Goal: Information Seeking & Learning: Learn about a topic

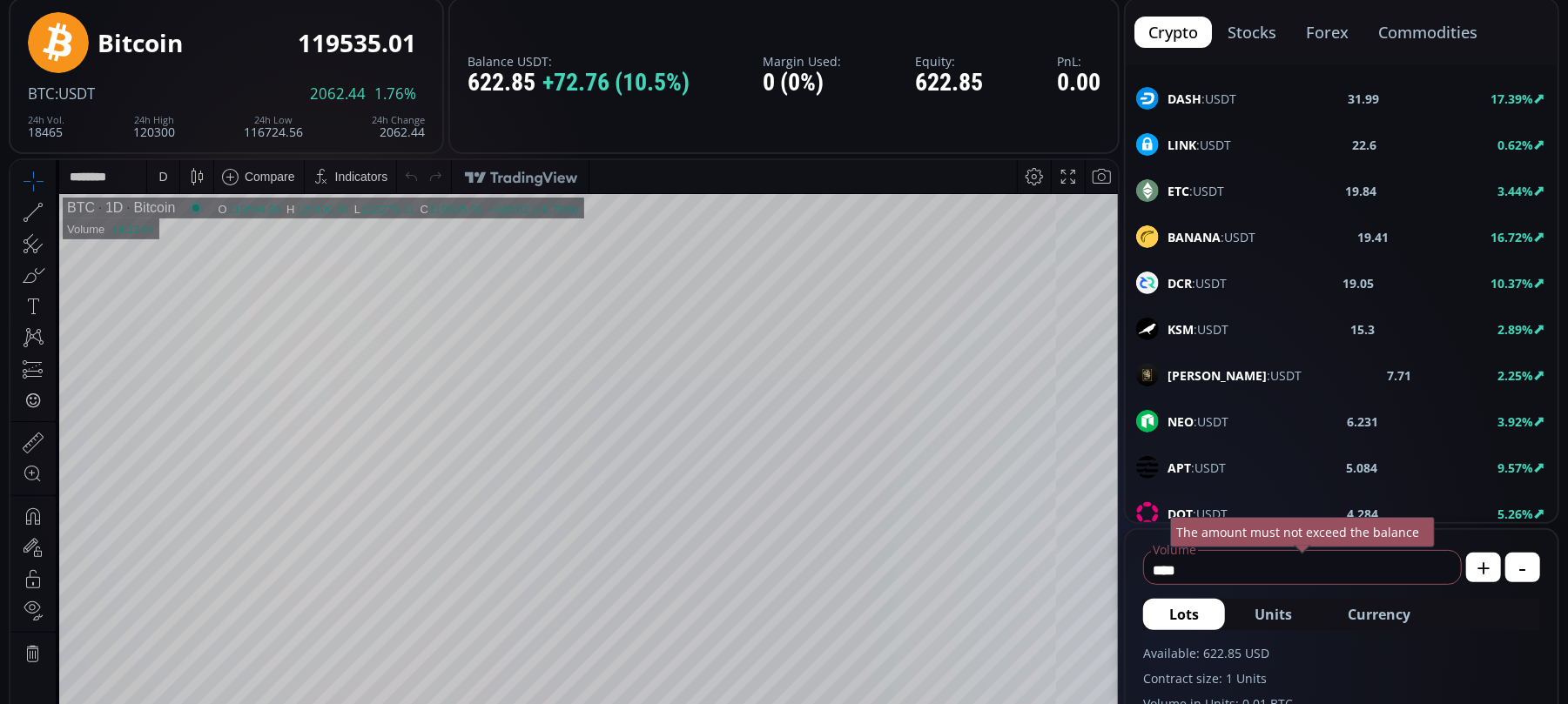
click at [49, 212] on icon at bounding box center [51, 212] width 4 height 6
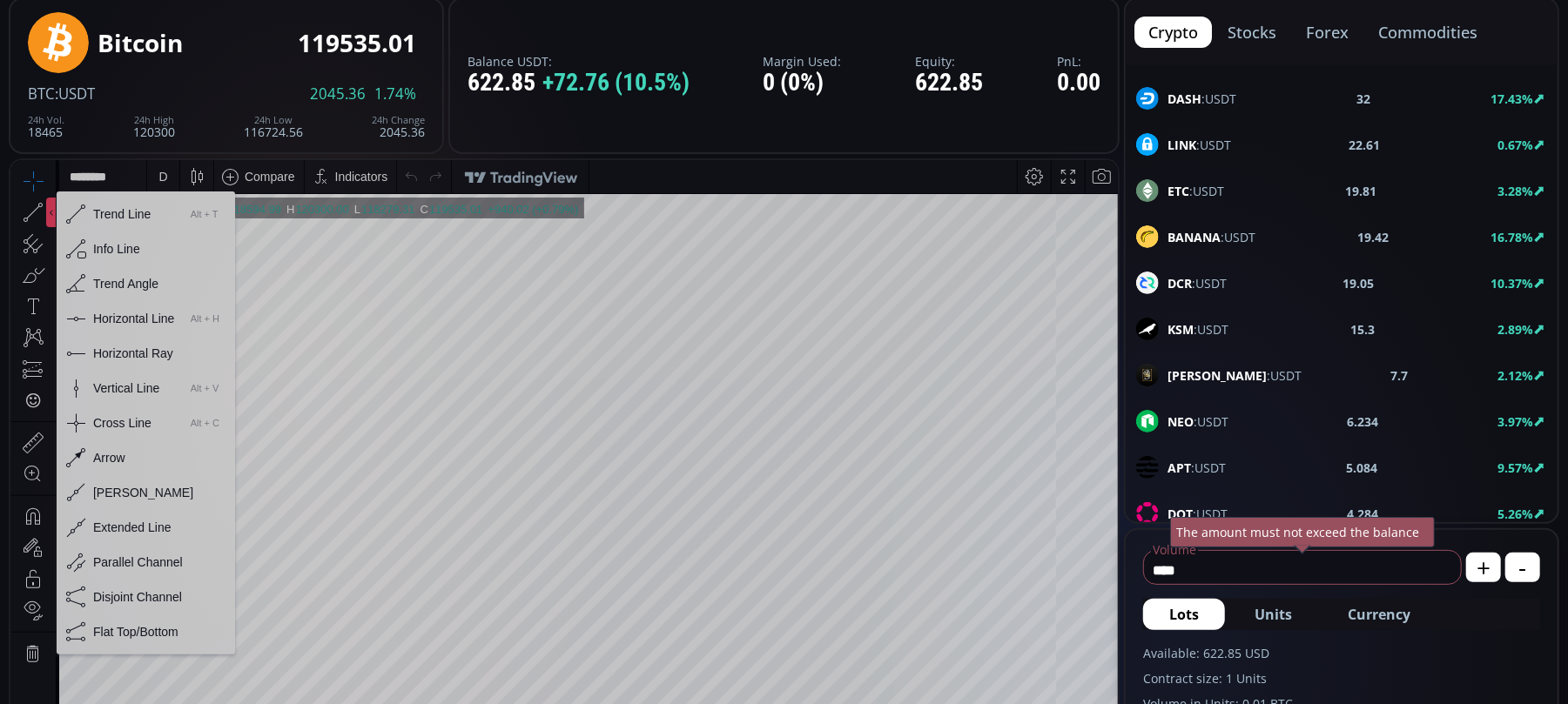
click at [107, 318] on div "Horizontal Line" at bounding box center [133, 317] width 81 height 14
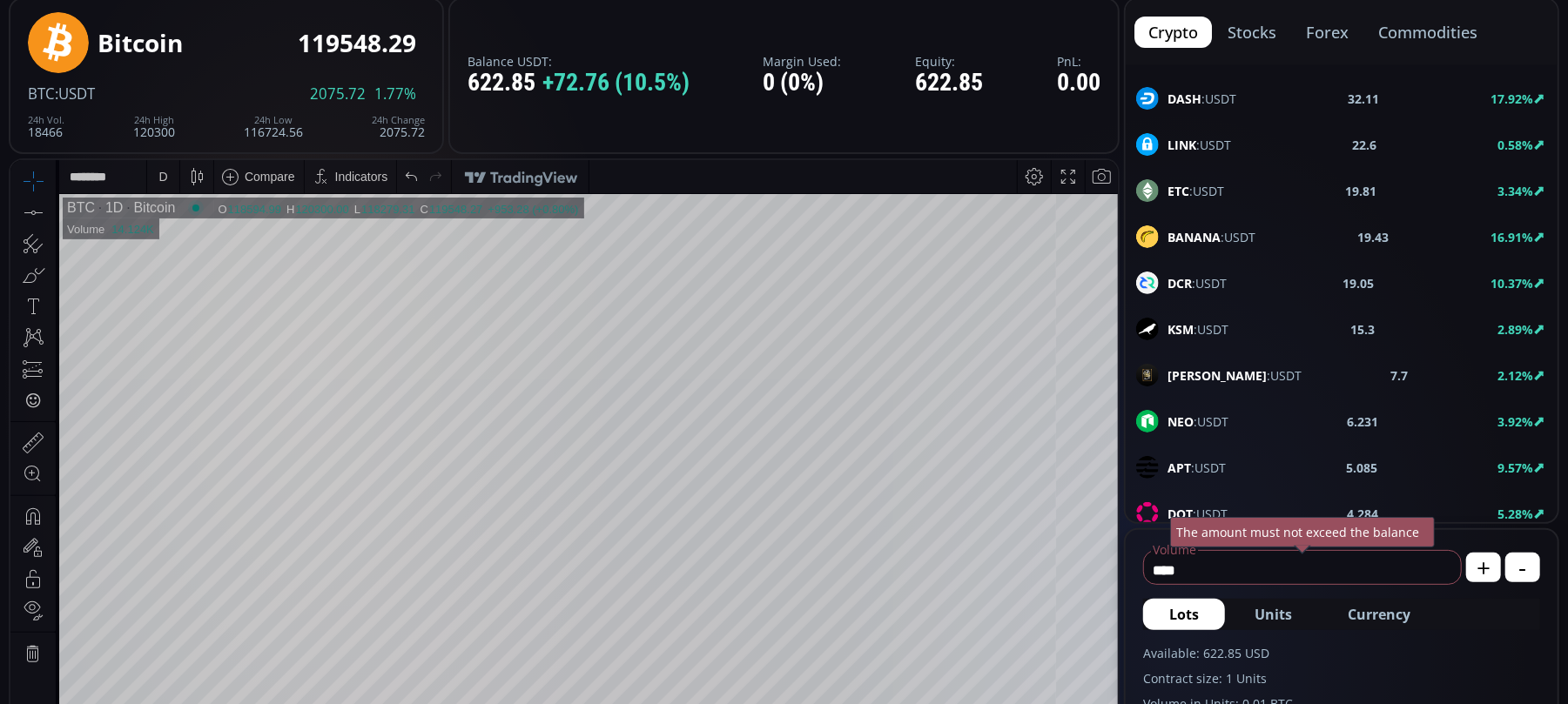
click at [32, 206] on icon at bounding box center [33, 211] width 25 height 25
click at [162, 178] on div "D" at bounding box center [163, 176] width 9 height 14
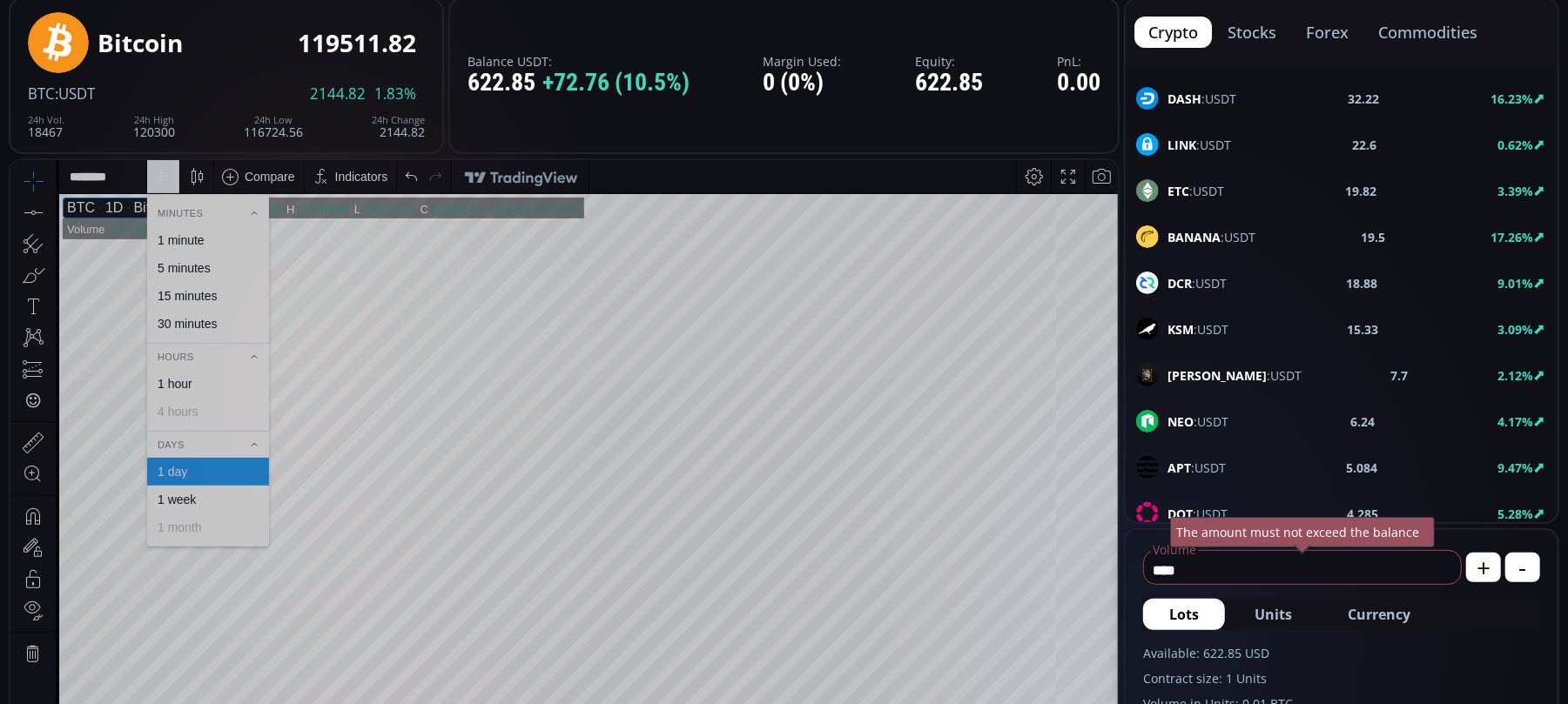
click at [182, 494] on div "1 week" at bounding box center [177, 499] width 38 height 14
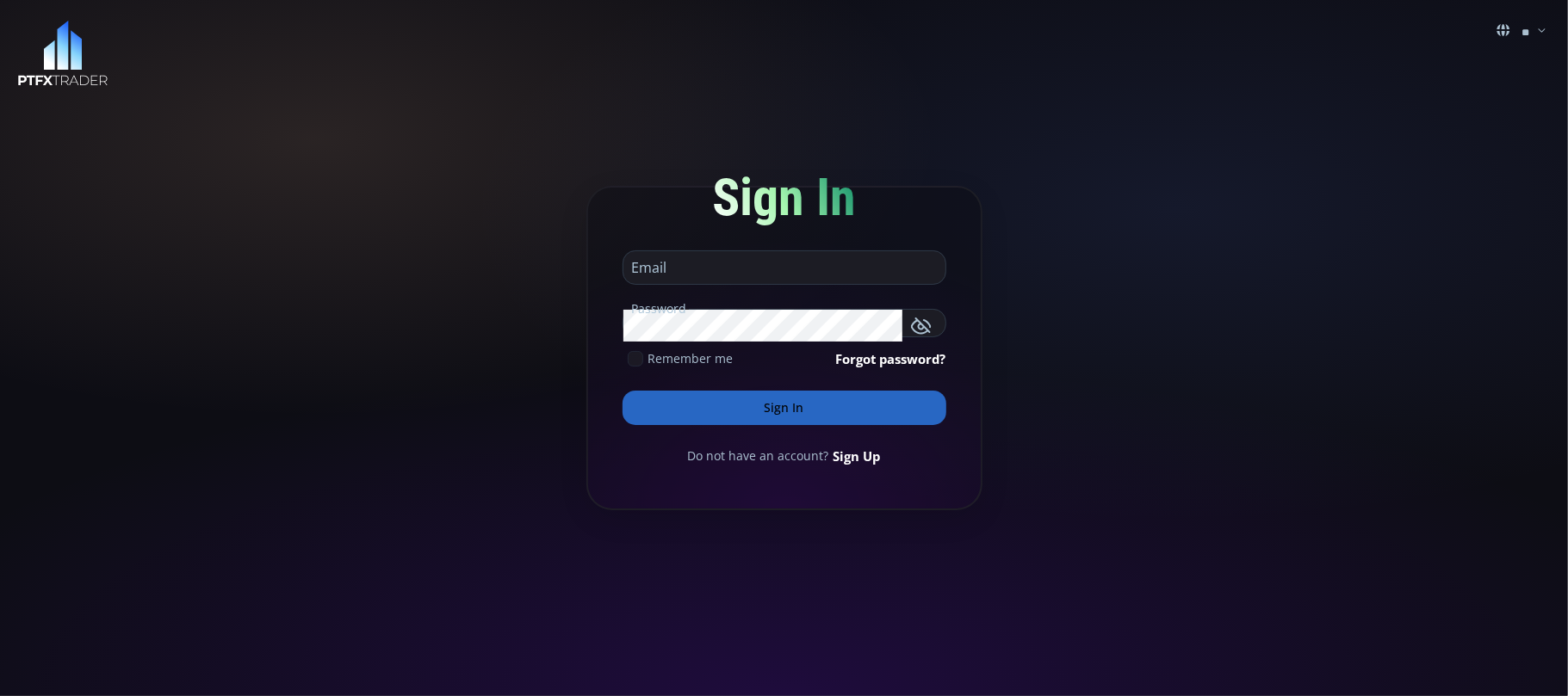
type input "**********"
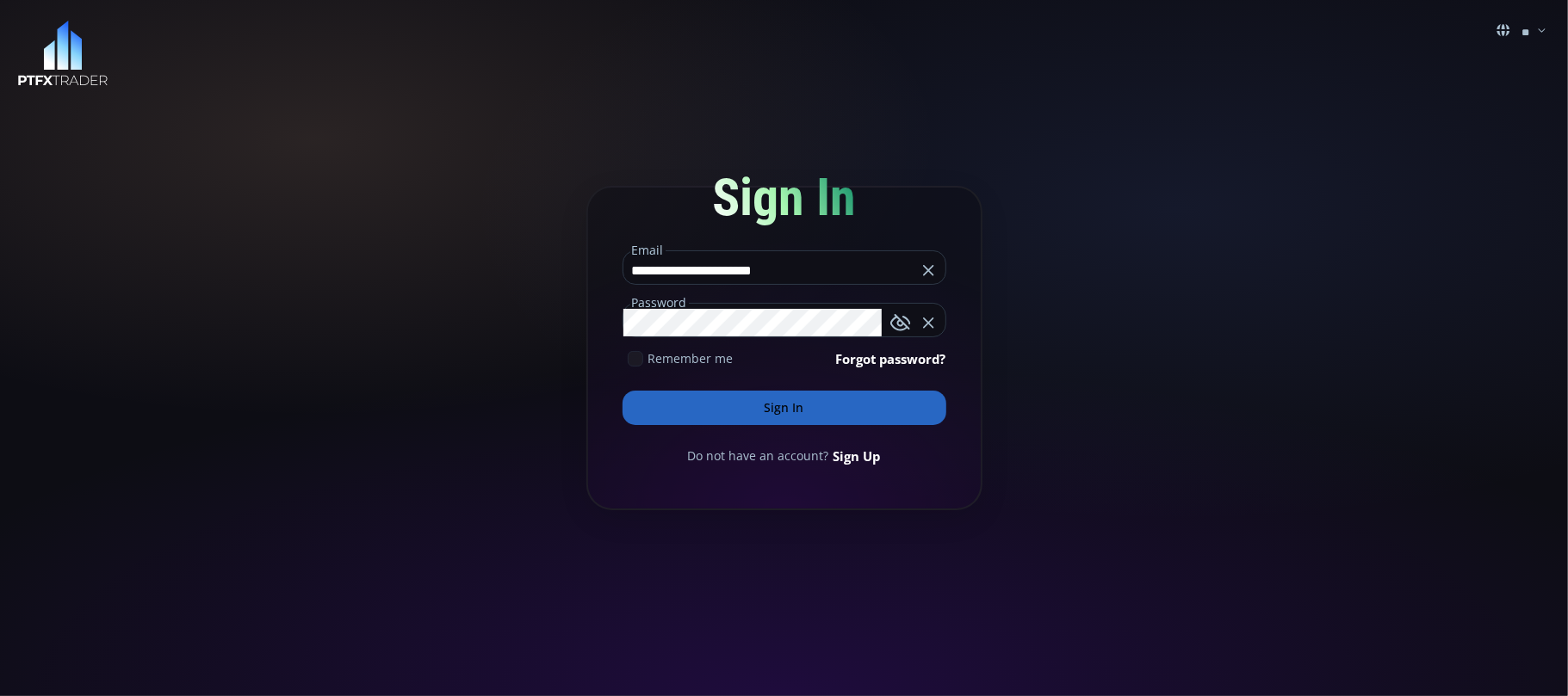
click at [800, 398] on button "Sign In" at bounding box center [784, 407] width 324 height 34
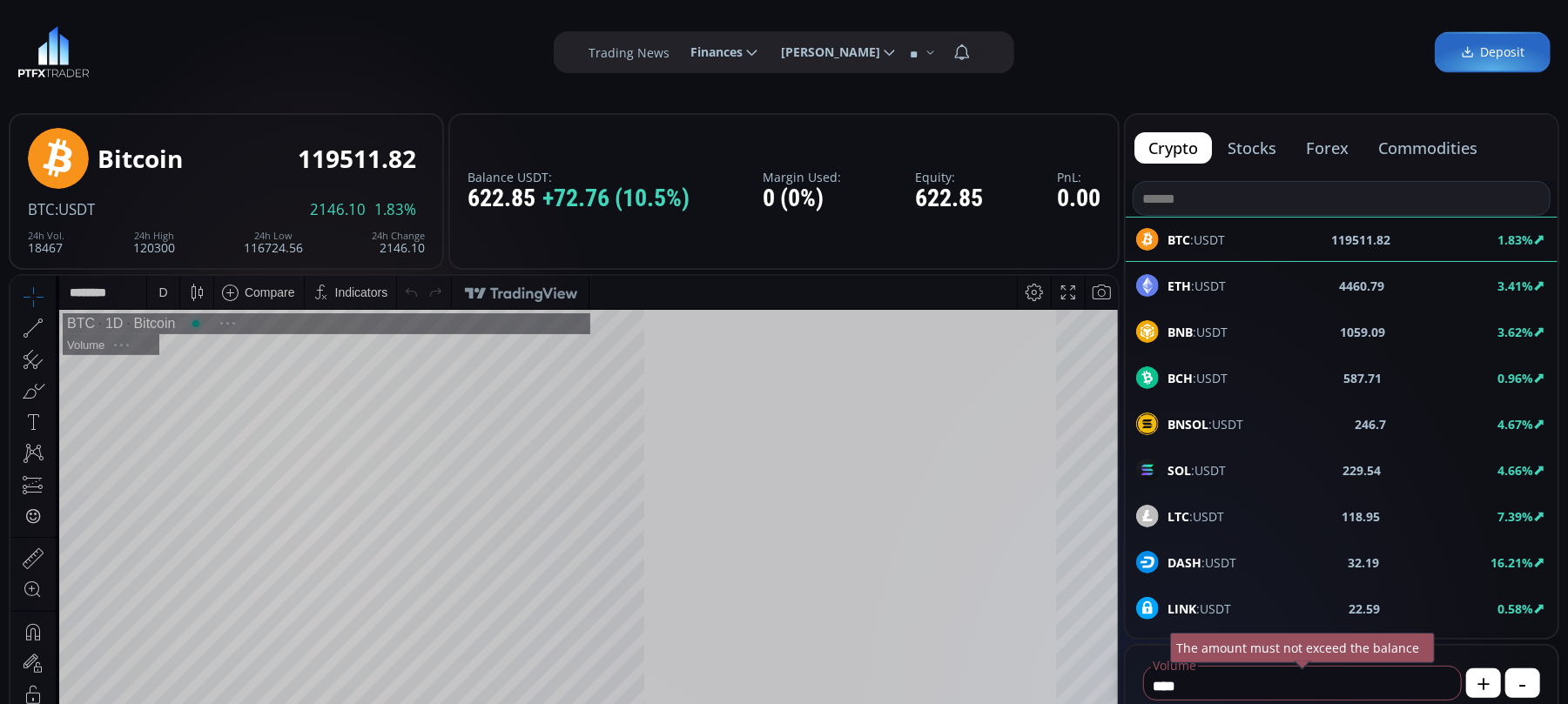
scroll to position [247, 0]
click at [50, 331] on div at bounding box center [51, 327] width 10 height 30
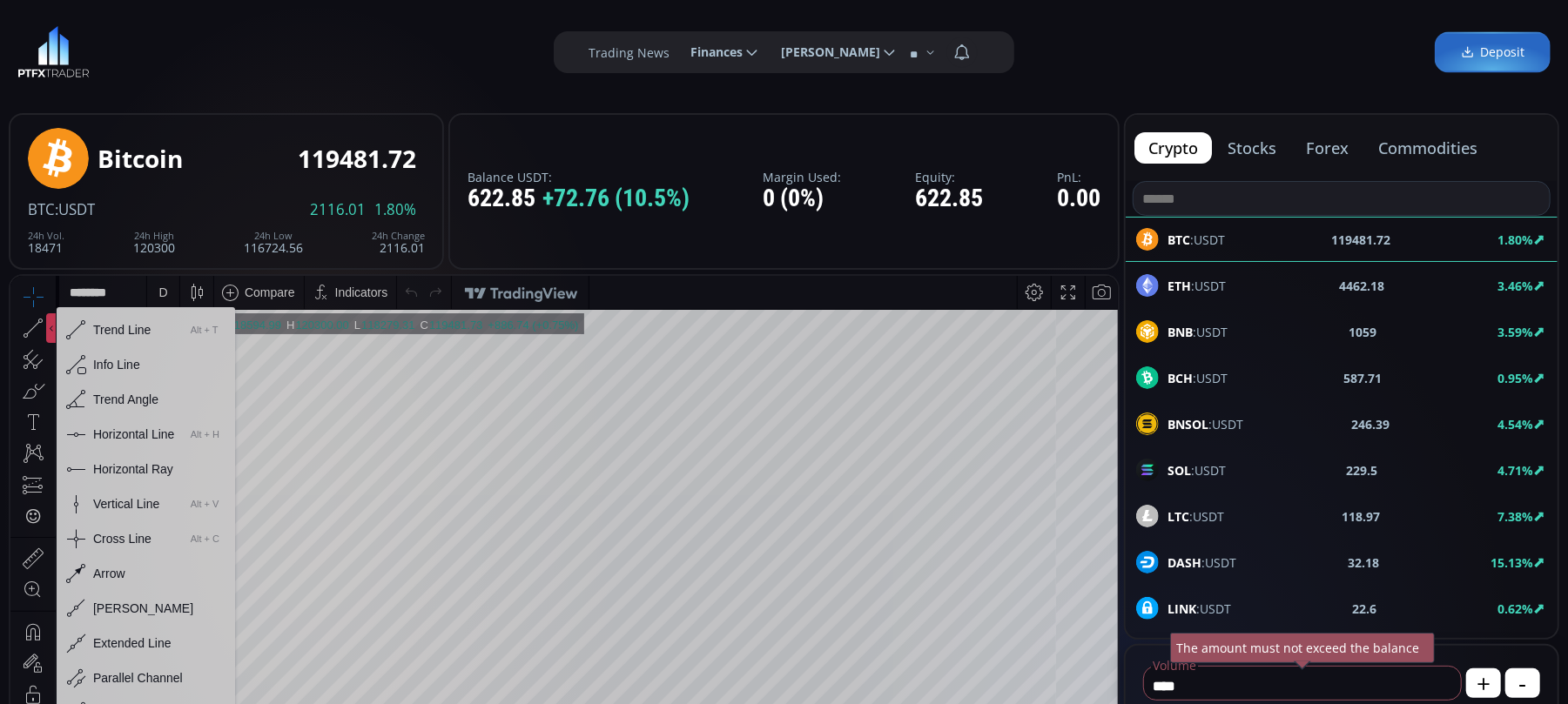
click at [107, 437] on div "Horizontal Line" at bounding box center [133, 434] width 81 height 14
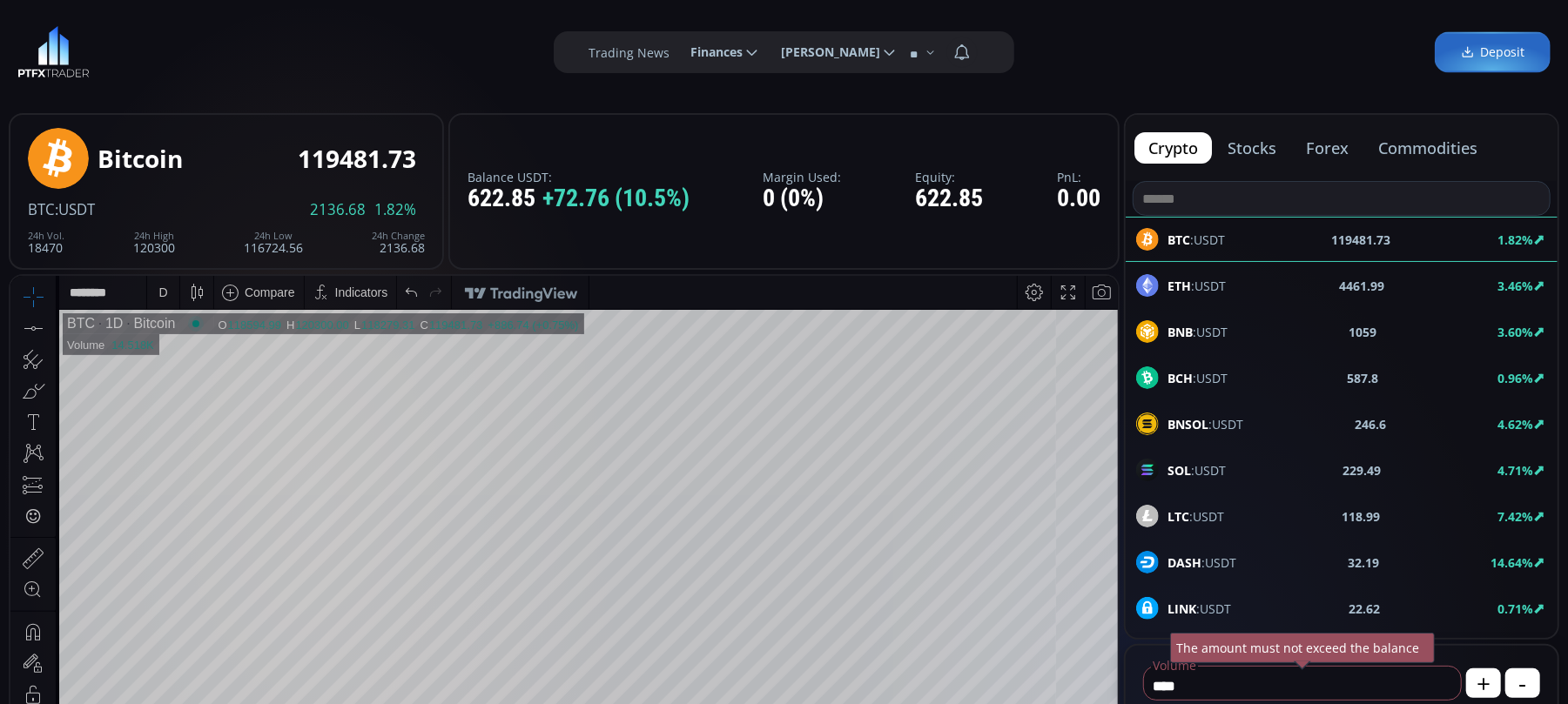
click at [40, 330] on icon at bounding box center [33, 327] width 25 height 25
click at [160, 295] on div "D" at bounding box center [163, 292] width 9 height 14
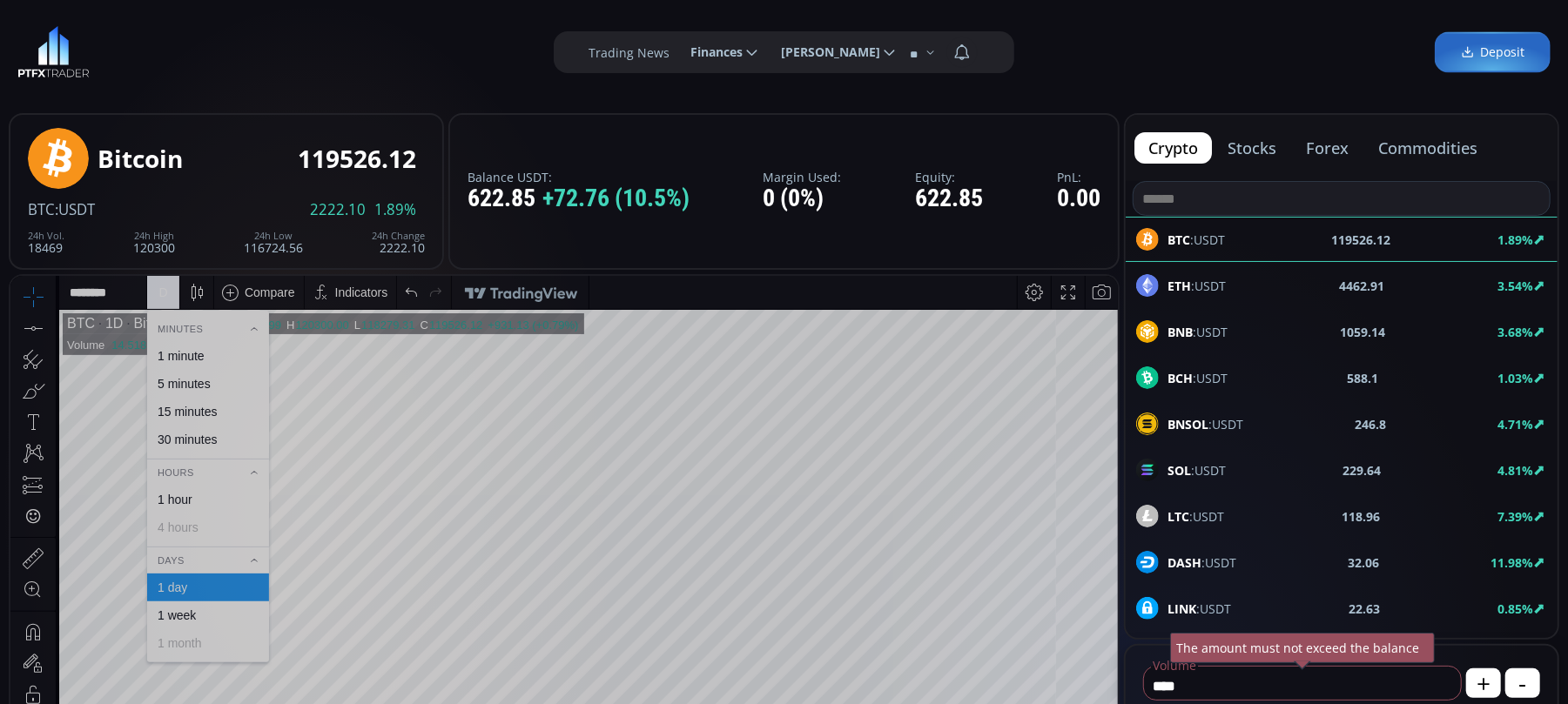
click at [190, 617] on div "1 week" at bounding box center [177, 614] width 38 height 14
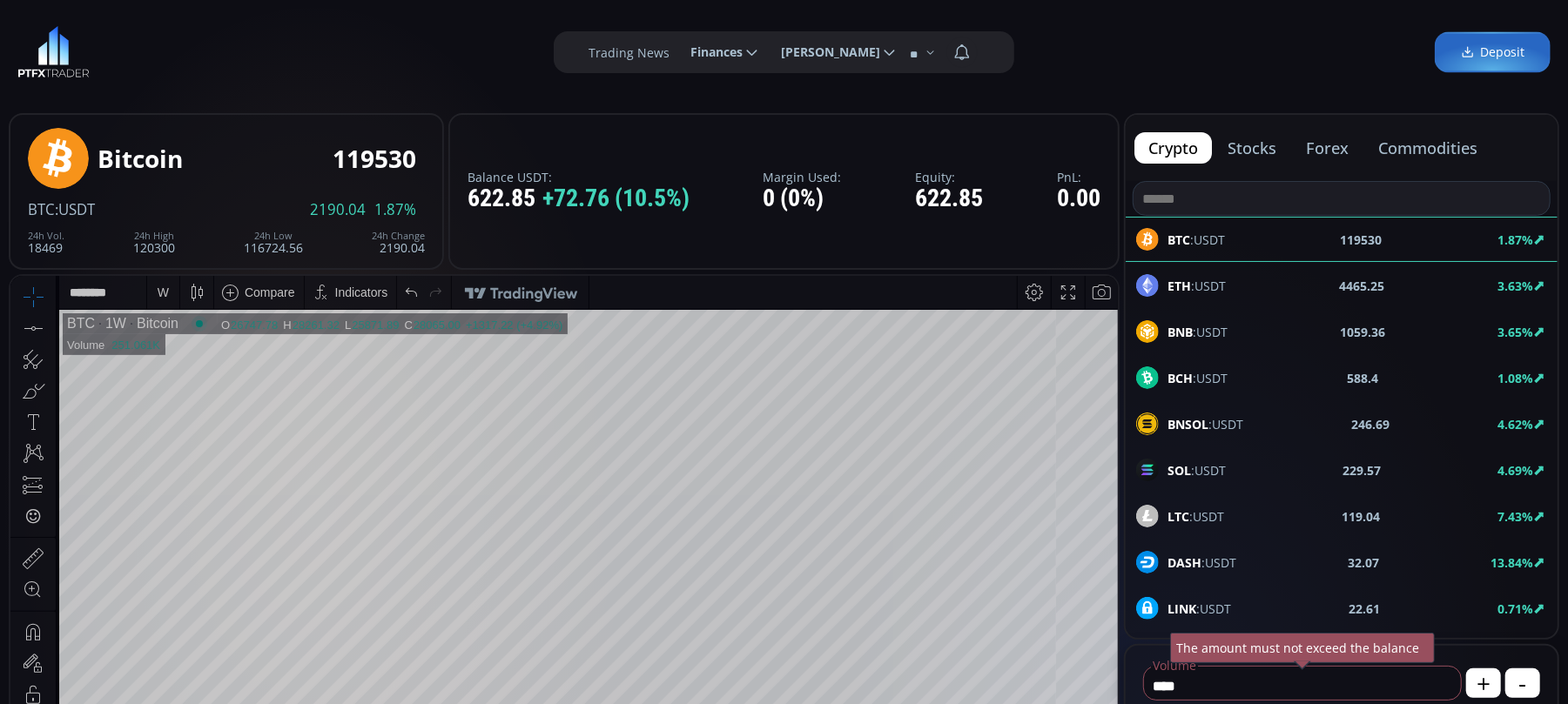
click at [521, 598] on tr "BTC 1W Bitcoin O 26747.78 H 28261.32 L 25871.89 C 28065.00 28065.00 +1317.22 (+…" at bounding box center [589, 656] width 1059 height 695
click at [1220, 330] on span "BNB :USDT" at bounding box center [1197, 332] width 60 height 19
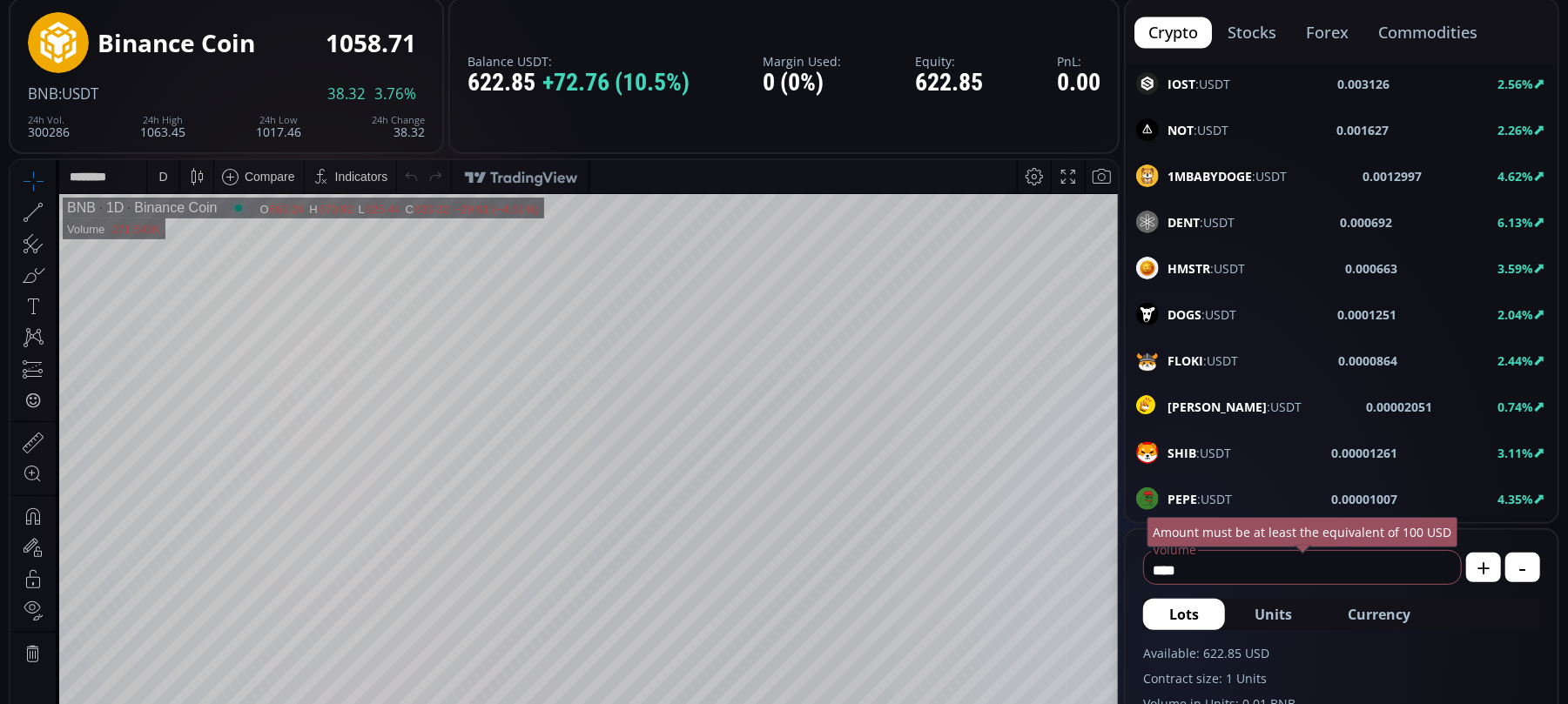
scroll to position [493, 0]
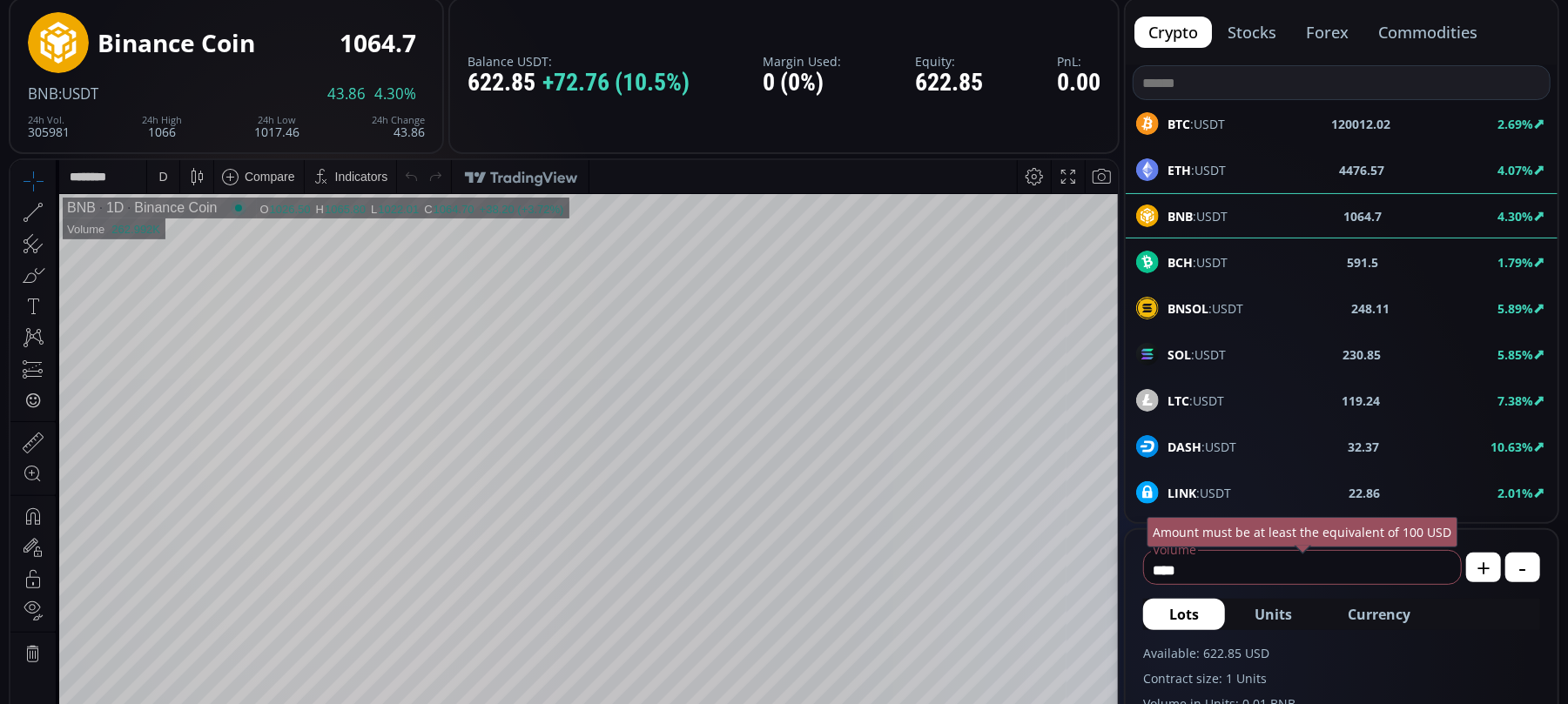
click at [1348, 119] on b "120012.02" at bounding box center [1362, 124] width 59 height 19
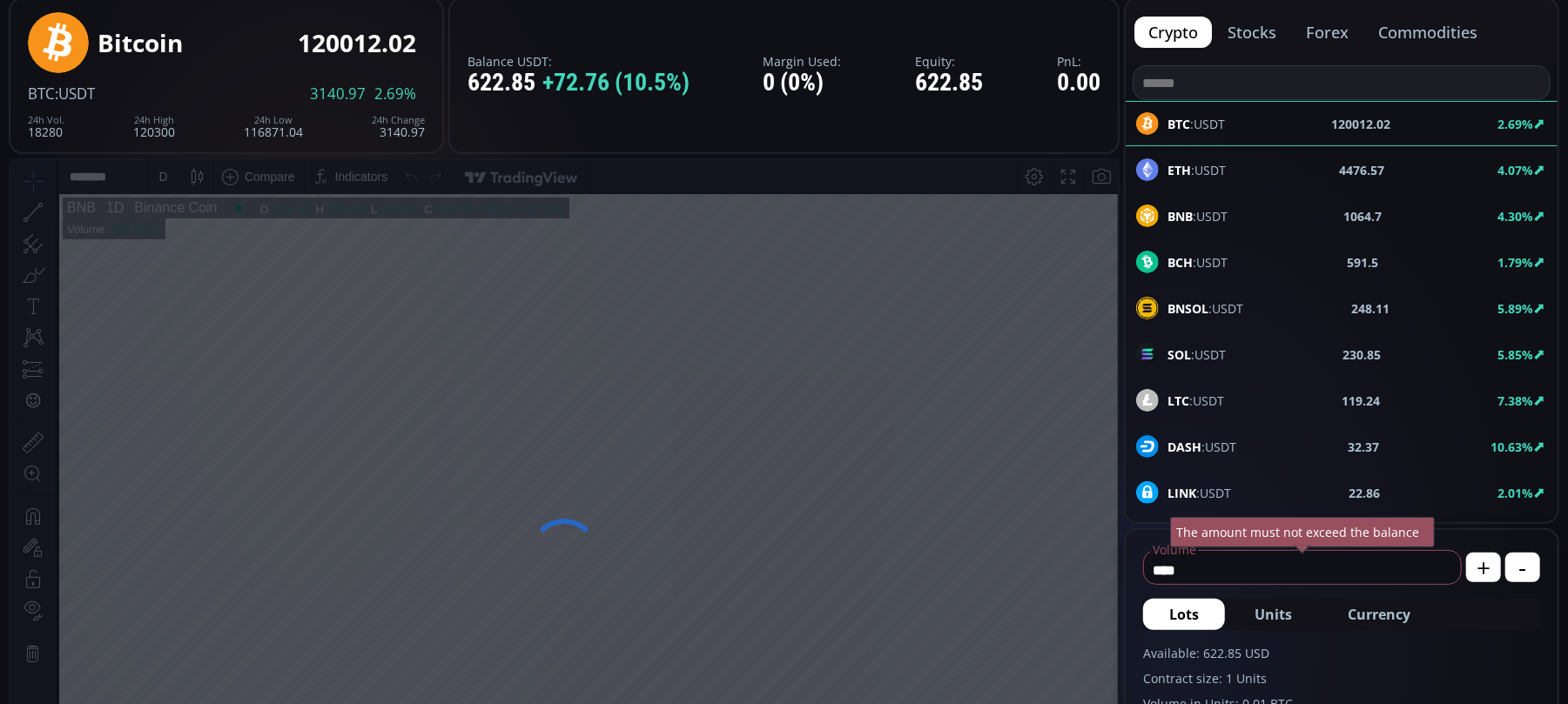
scroll to position [492, 0]
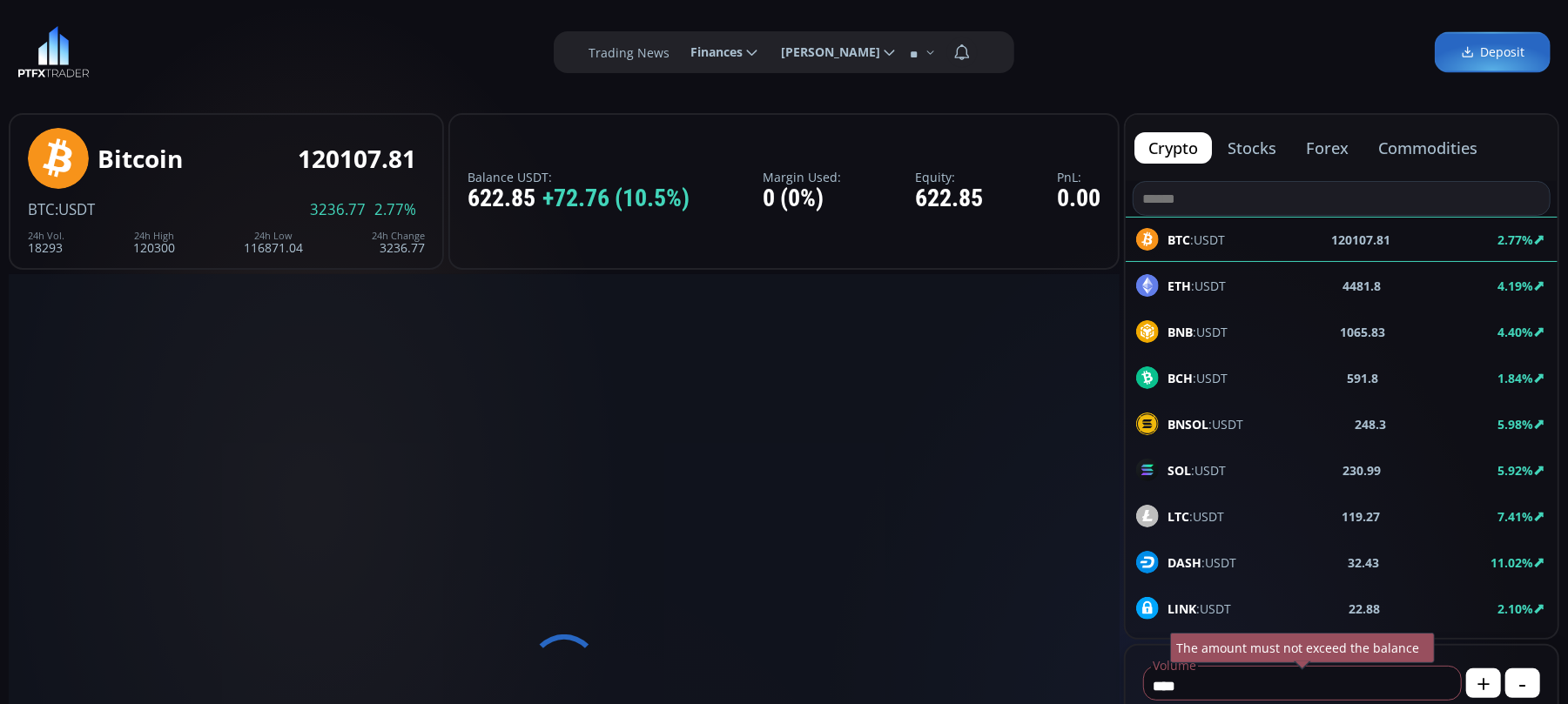
scroll to position [247, 0]
type input "********"
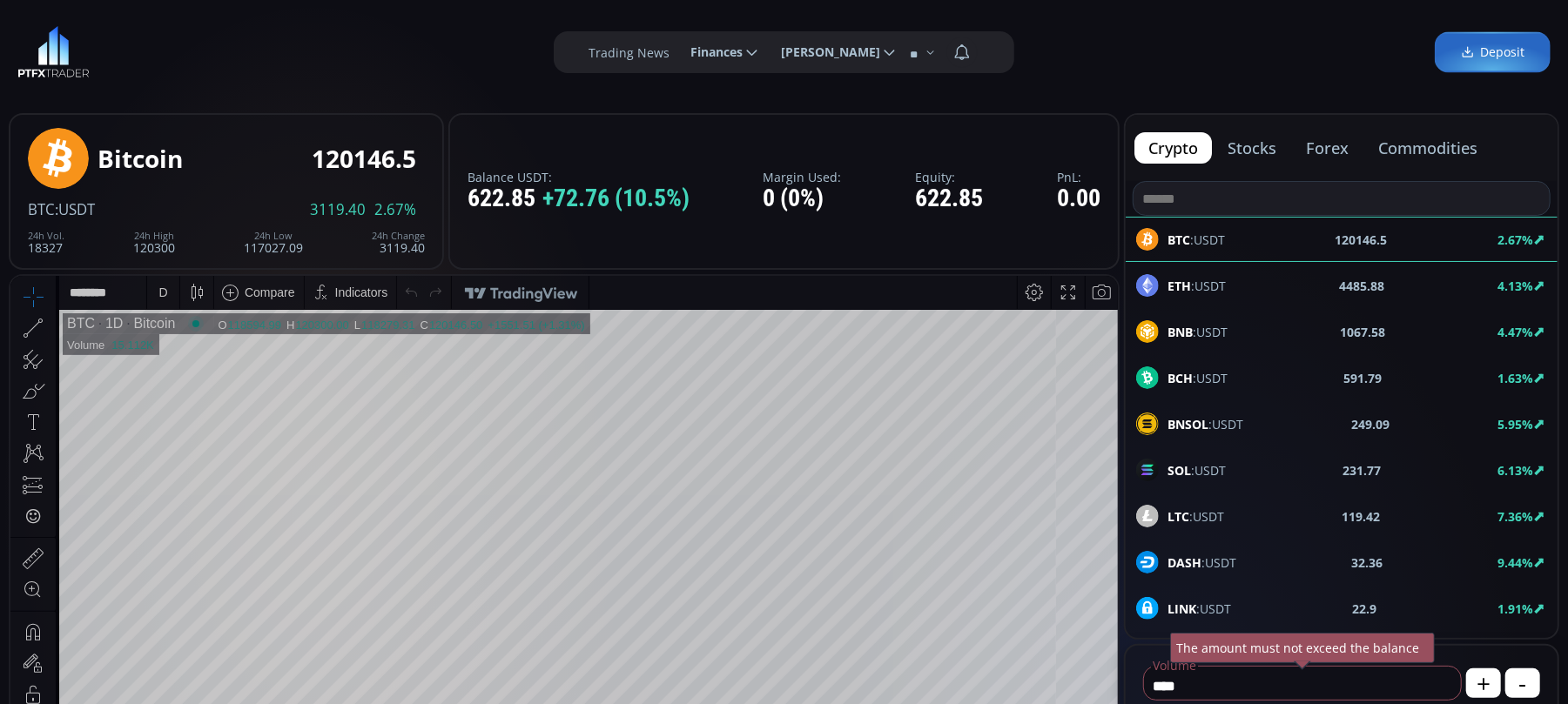
click at [1226, 324] on span "BNB :USDT" at bounding box center [1197, 332] width 60 height 19
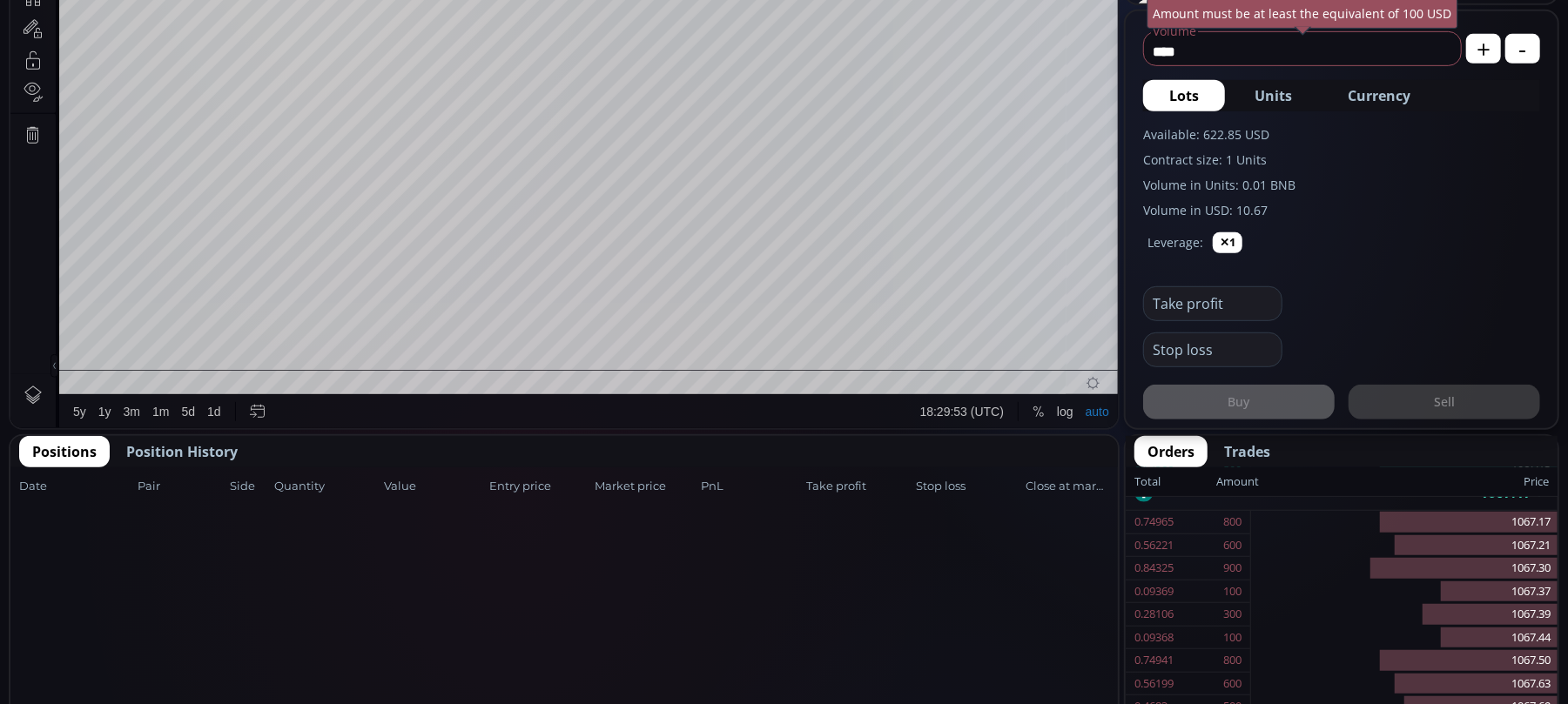
scroll to position [687, 0]
